Goal: Book appointment/travel/reservation

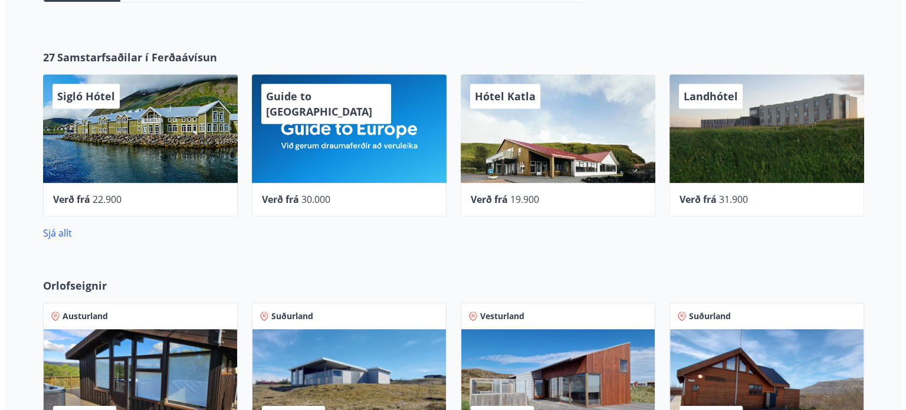
scroll to position [491, 0]
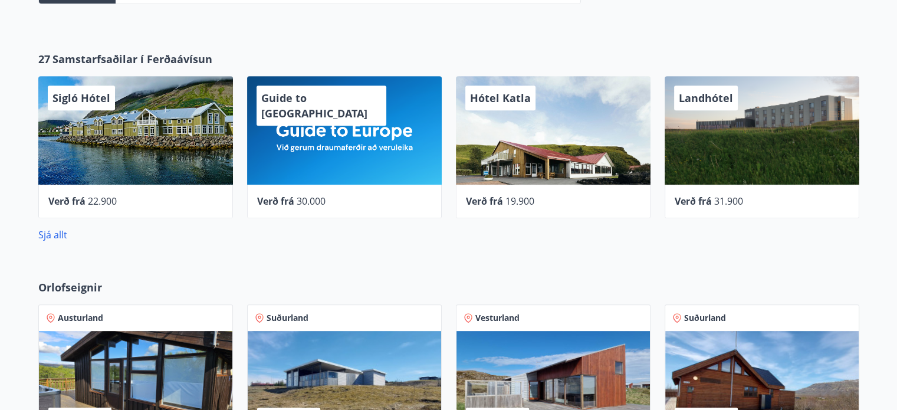
click at [355, 176] on div "Guide to Europe" at bounding box center [344, 130] width 195 height 109
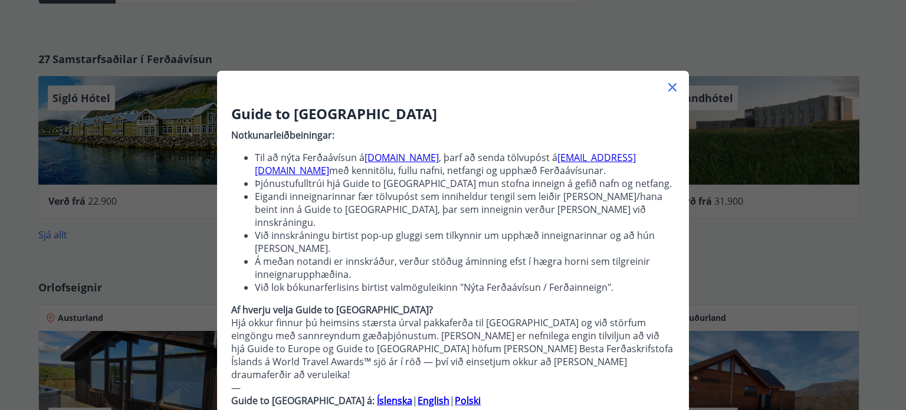
click at [419, 159] on link "guidetoeurope.com" at bounding box center [402, 157] width 74 height 13
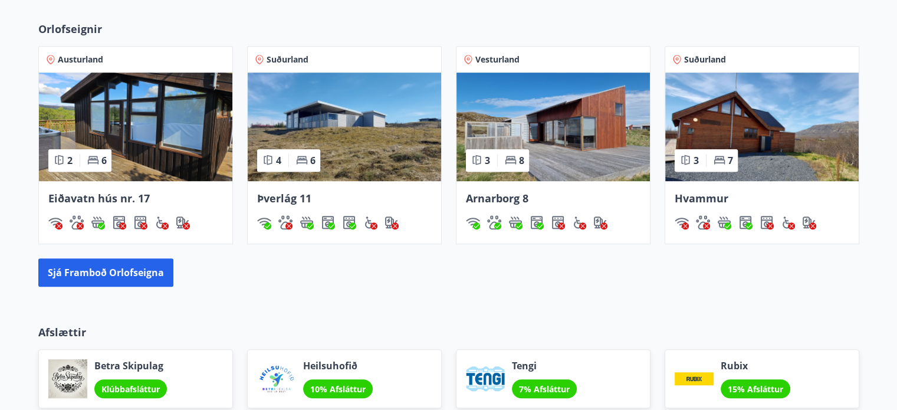
scroll to position [750, 0]
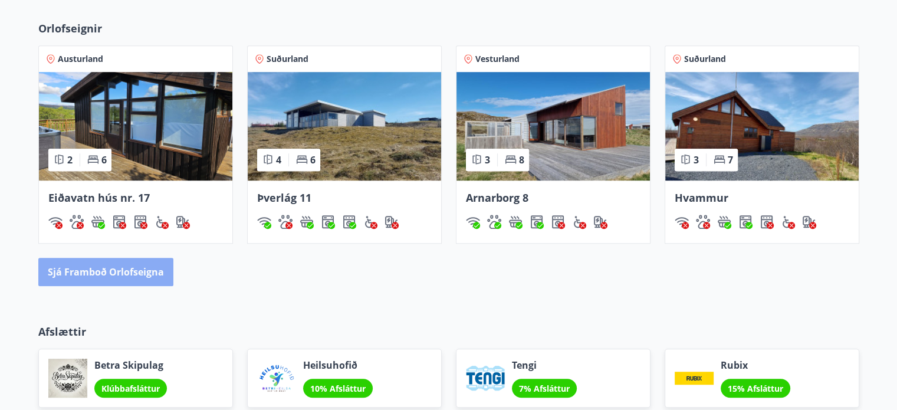
click at [120, 274] on button "Sjá framboð orlofseigna" at bounding box center [105, 272] width 135 height 28
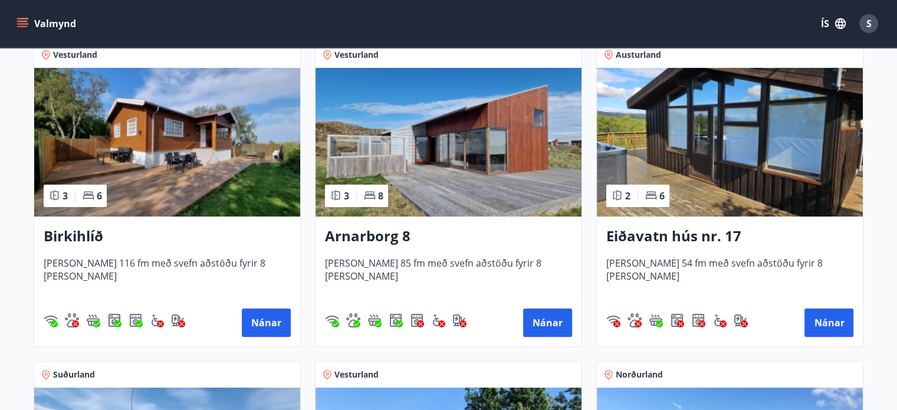
scroll to position [229, 0]
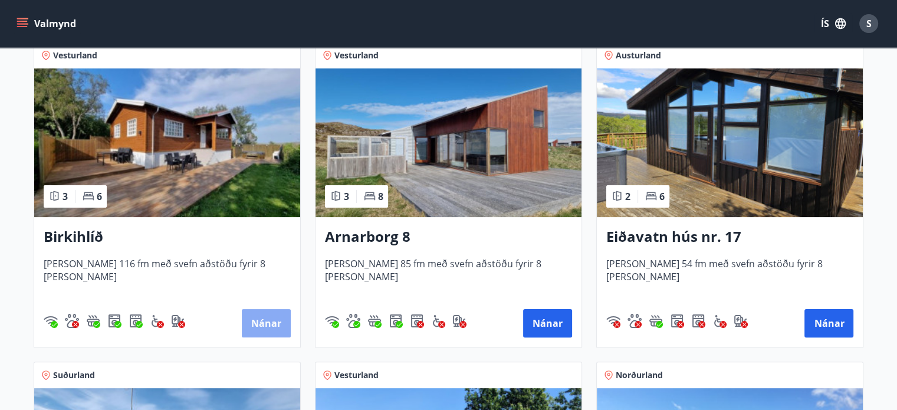
click at [261, 327] on button "Nánar" at bounding box center [266, 323] width 49 height 28
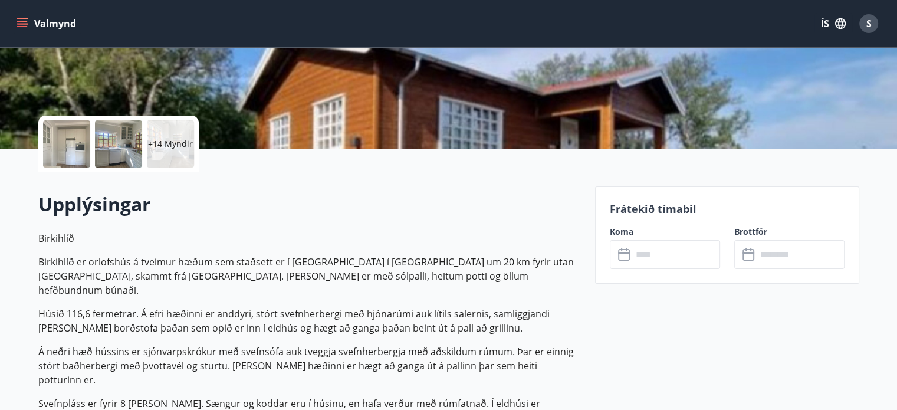
scroll to position [202, 0]
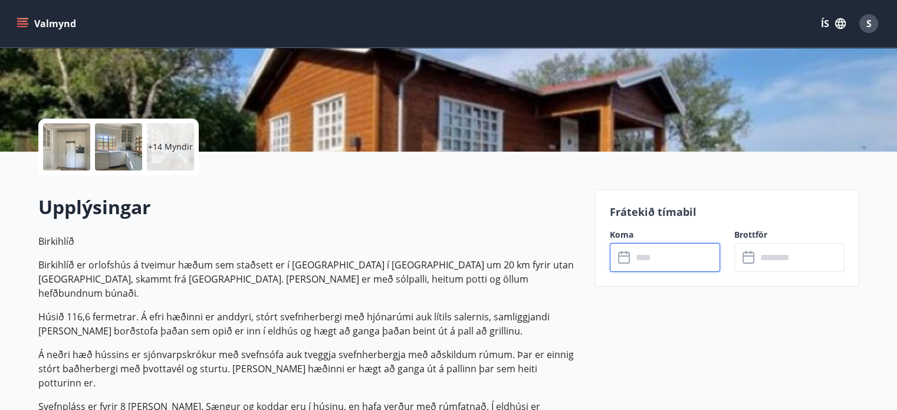
click at [658, 259] on input "text" at bounding box center [676, 257] width 88 height 29
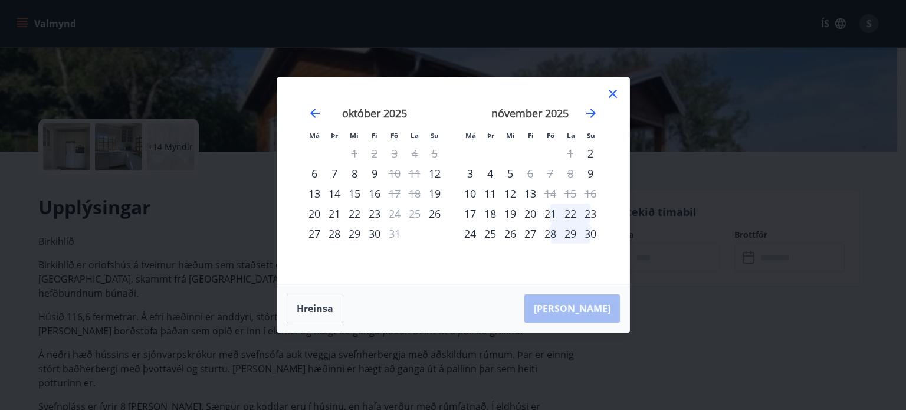
click at [538, 212] on div "20" at bounding box center [530, 214] width 20 height 20
click at [590, 214] on div "23" at bounding box center [590, 214] width 20 height 20
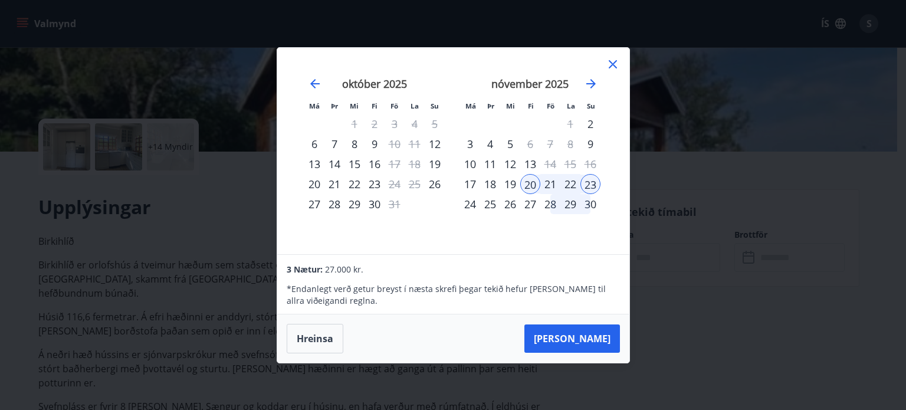
click at [609, 64] on icon at bounding box center [613, 64] width 14 height 14
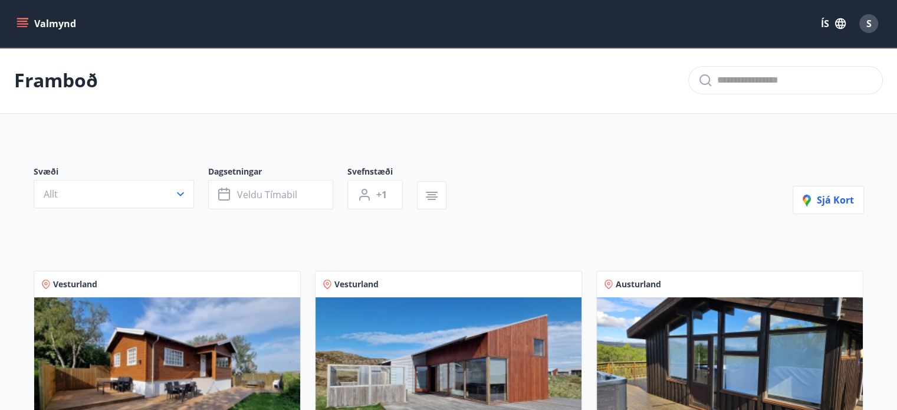
click at [22, 22] on icon "menu" at bounding box center [23, 24] width 12 height 12
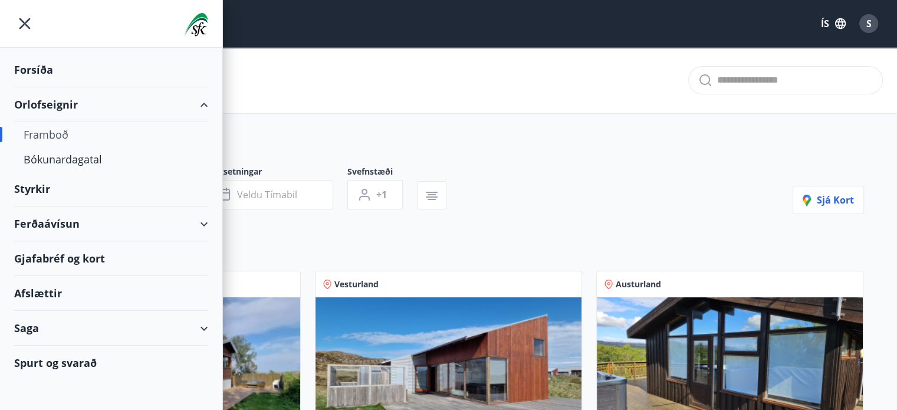
click at [44, 133] on div "Framboð" at bounding box center [111, 134] width 175 height 25
click at [71, 159] on div "Bókunardagatal" at bounding box center [111, 159] width 175 height 25
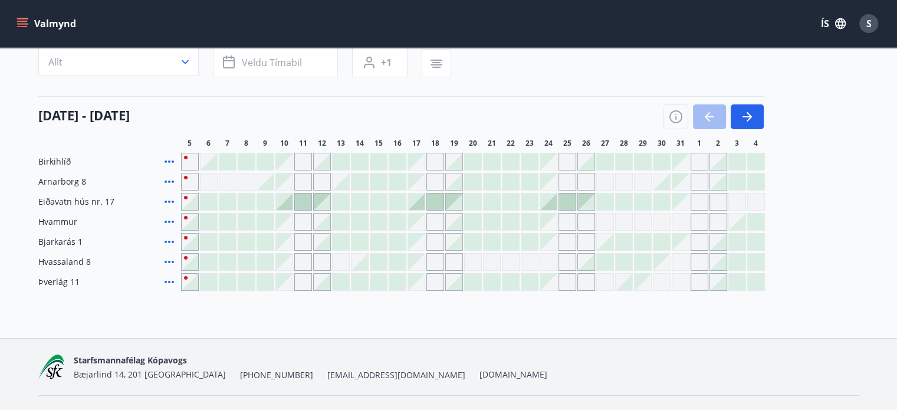
scroll to position [110, 0]
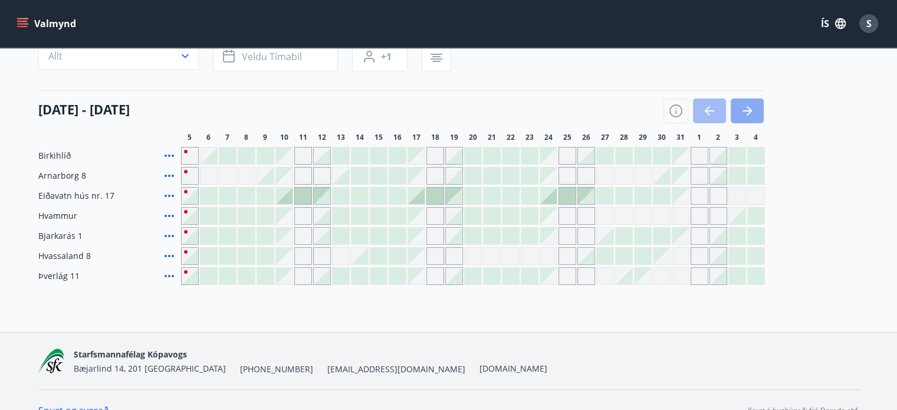
click at [753, 111] on icon "button" at bounding box center [747, 111] width 14 height 14
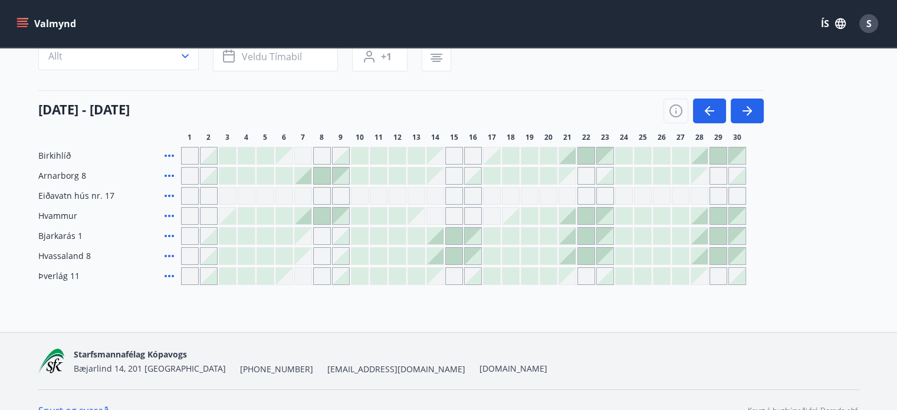
click at [303, 177] on div at bounding box center [303, 176] width 17 height 17
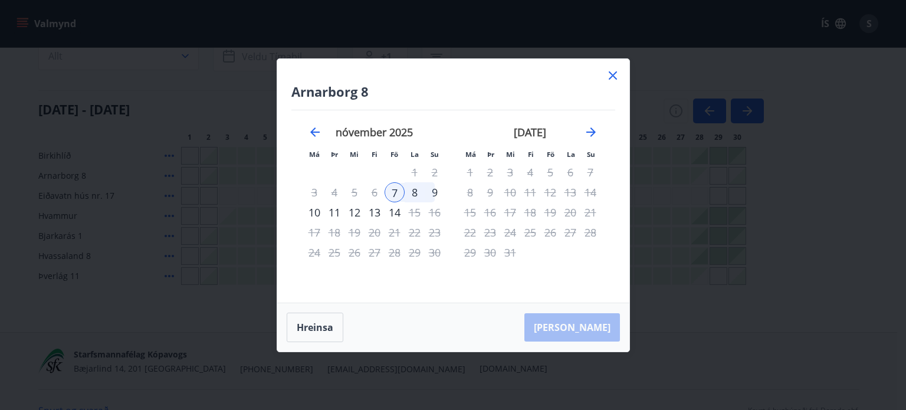
click at [609, 74] on icon at bounding box center [613, 75] width 14 height 14
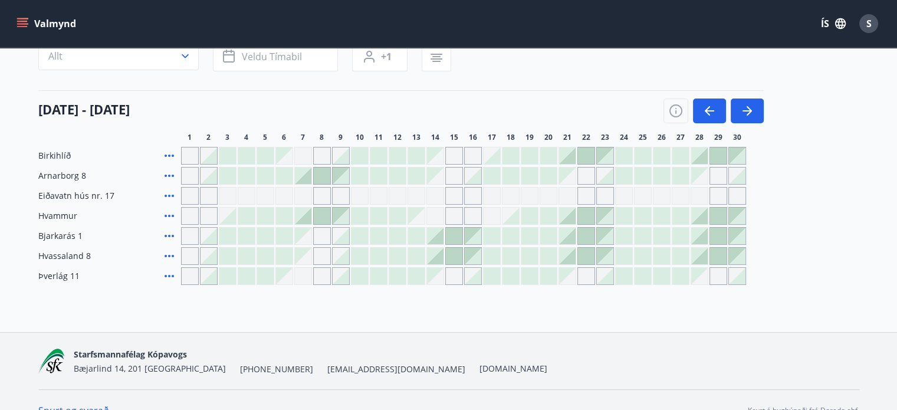
click at [40, 13] on button "Valmynd" at bounding box center [47, 23] width 67 height 21
click at [327, 363] on span "sfk@stkop.is" at bounding box center [396, 369] width 138 height 12
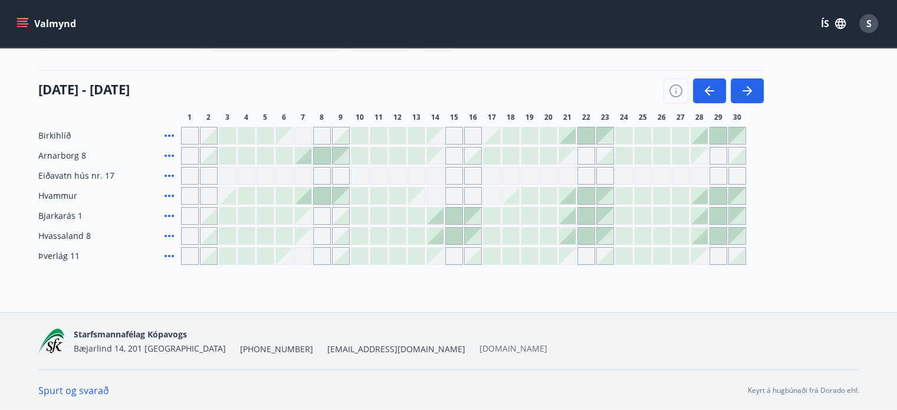
click at [480, 343] on link "stkop.is" at bounding box center [514, 348] width 68 height 11
